Goal: Information Seeking & Learning: Understand process/instructions

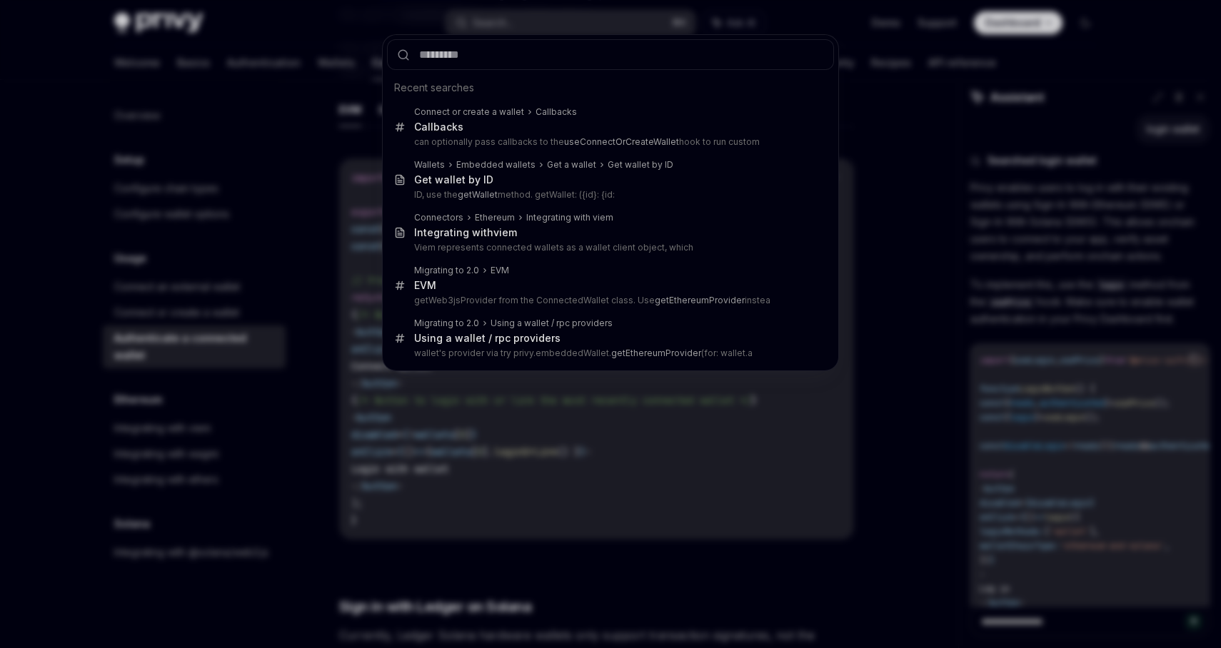
scroll to position [127, 0]
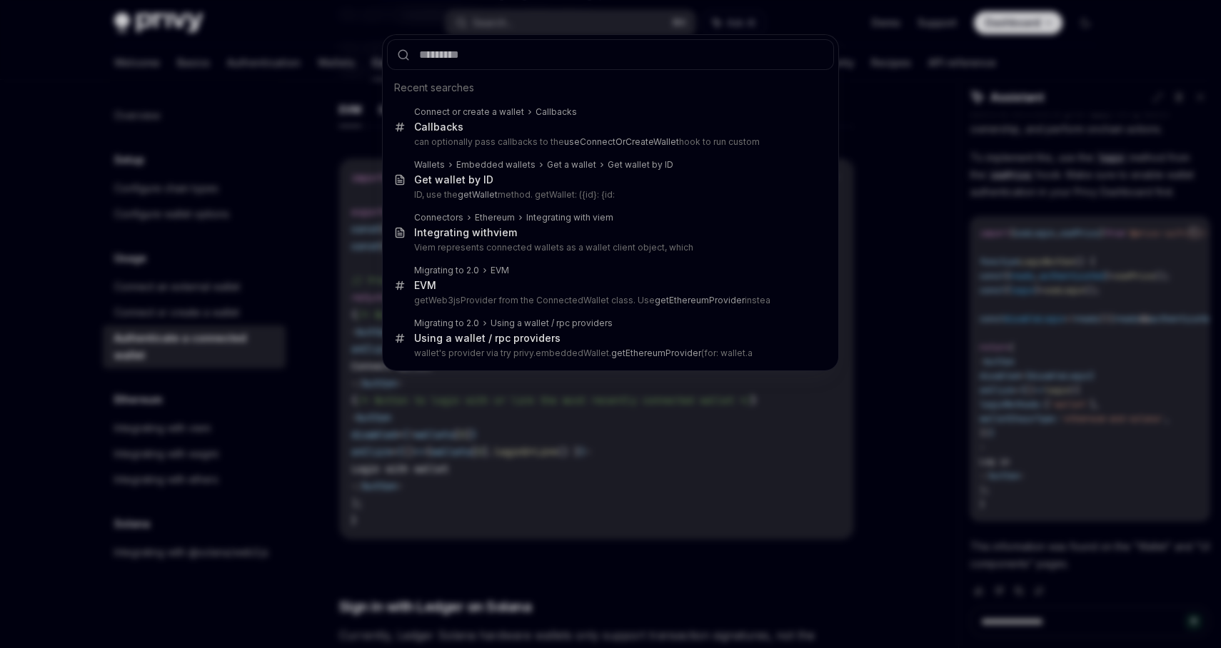
type input "**********"
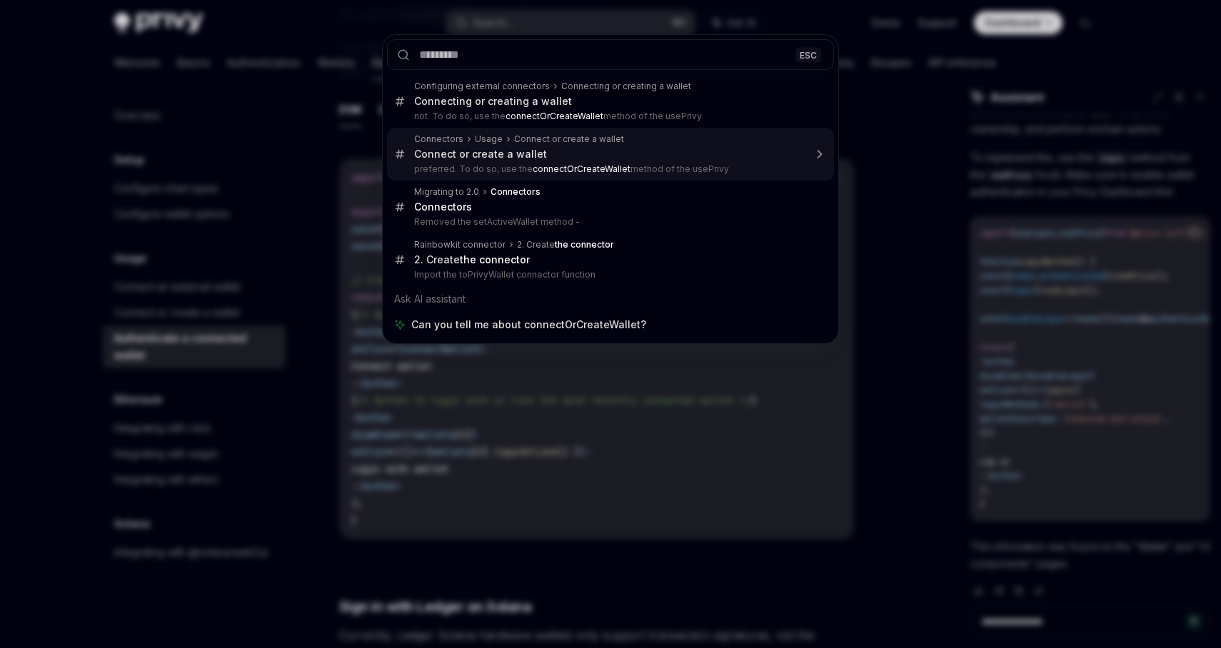
type textarea "*"
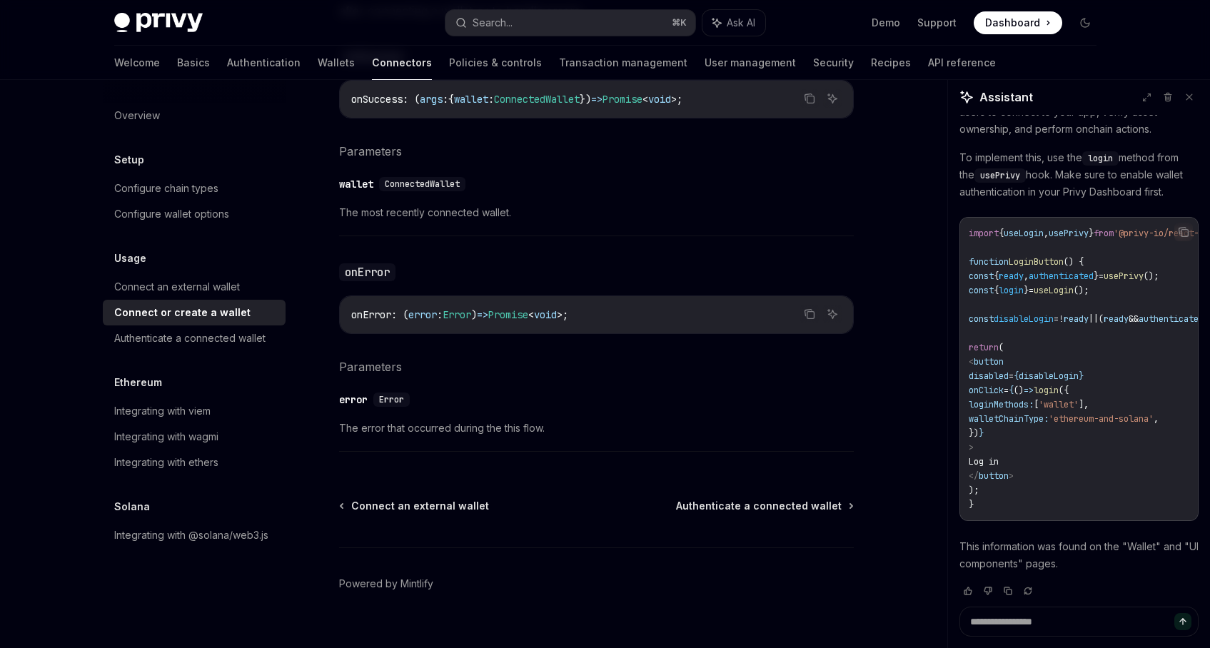
scroll to position [931, 0]
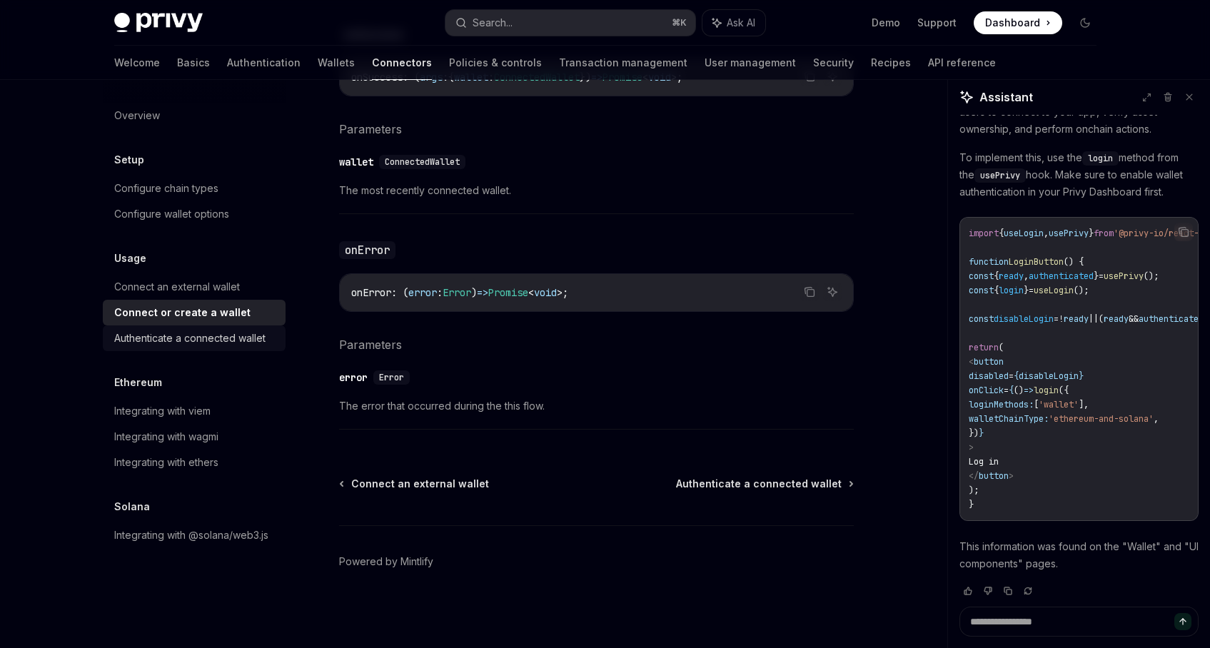
click at [236, 346] on div "Authenticate a connected wallet" at bounding box center [189, 338] width 151 height 17
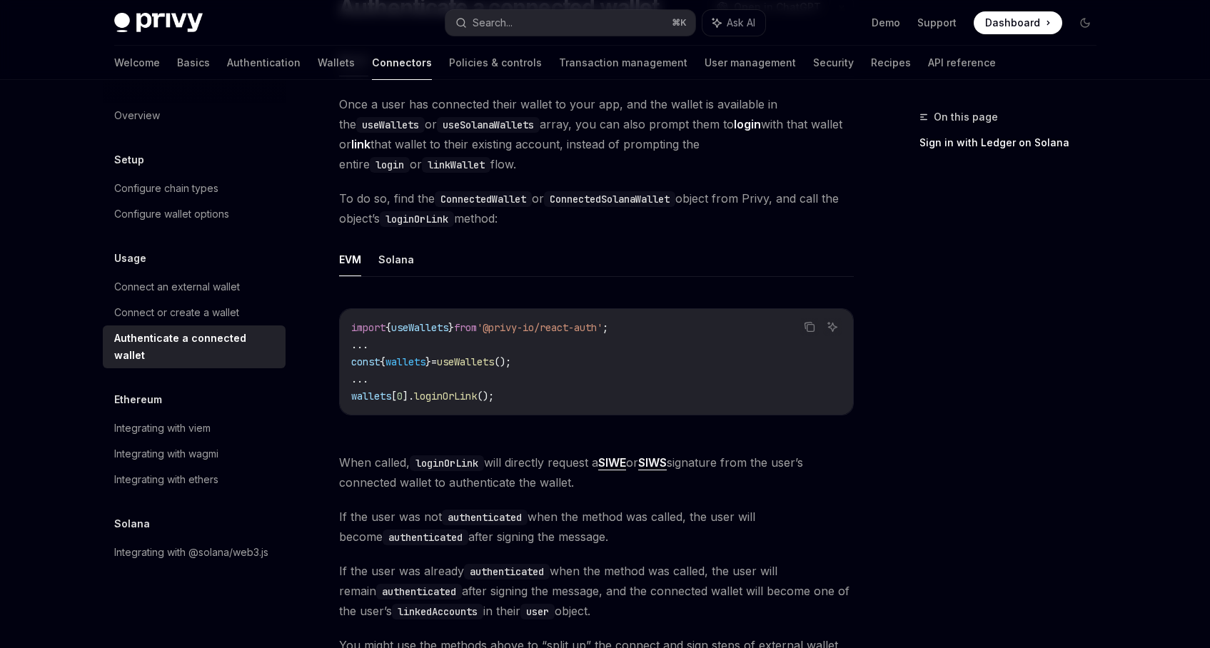
scroll to position [251, 0]
